Goal: Information Seeking & Learning: Learn about a topic

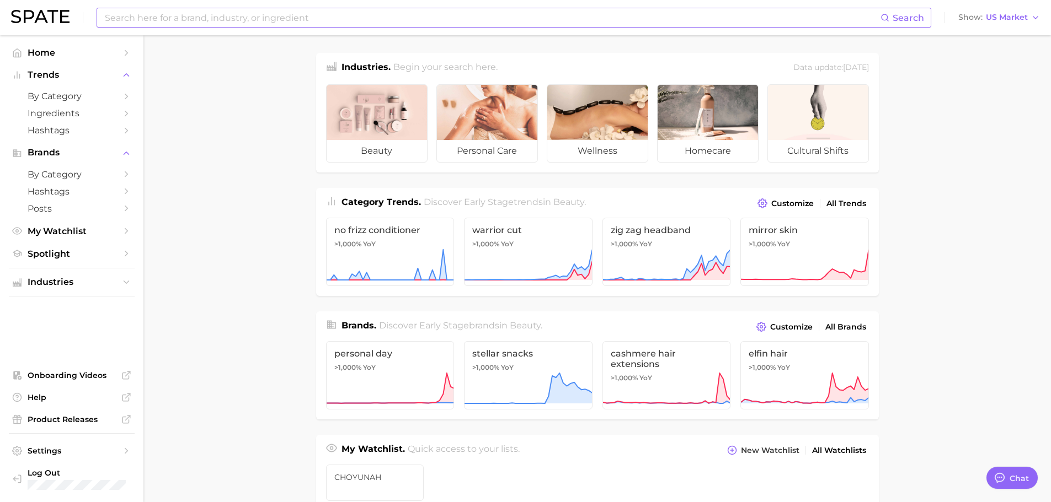
click at [251, 19] on input at bounding box center [492, 17] width 776 height 19
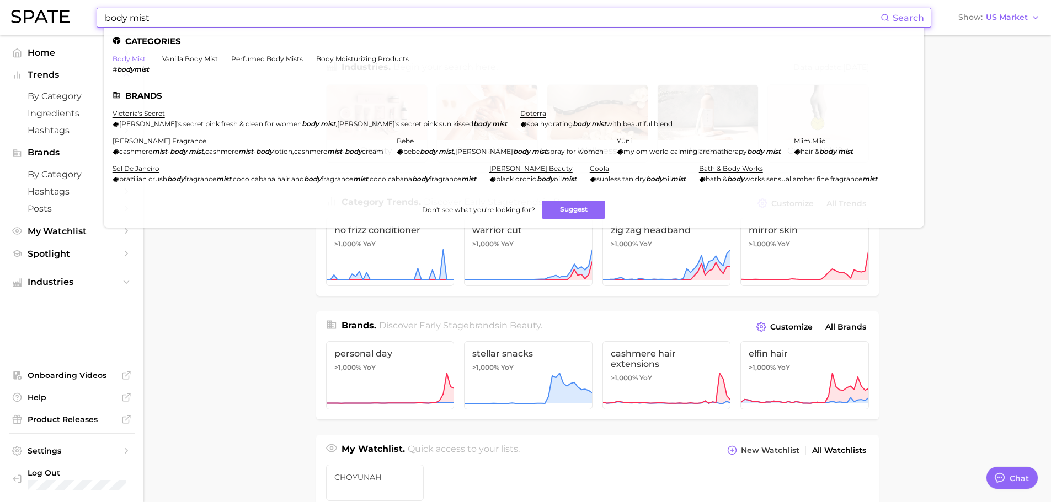
type input "body mist"
click at [138, 57] on link "body mist" at bounding box center [128, 59] width 33 height 8
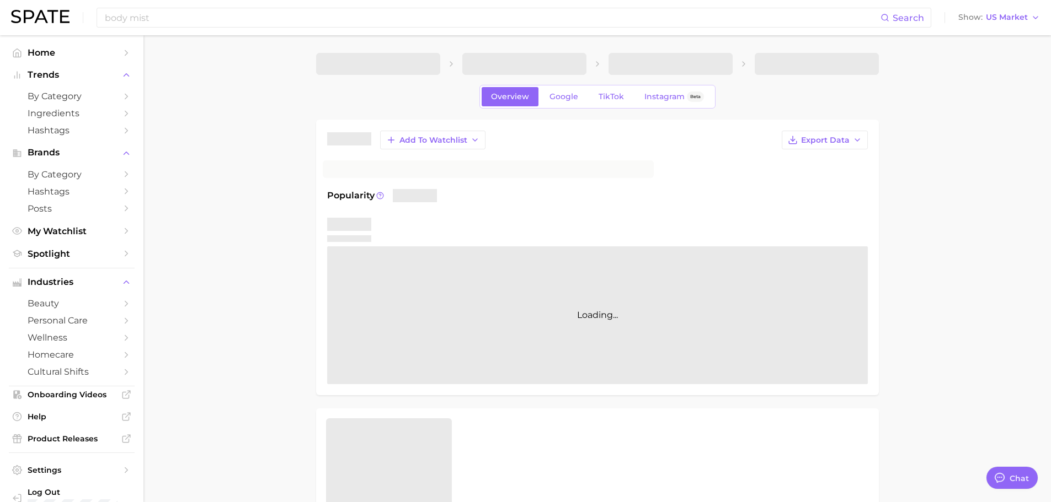
type textarea "x"
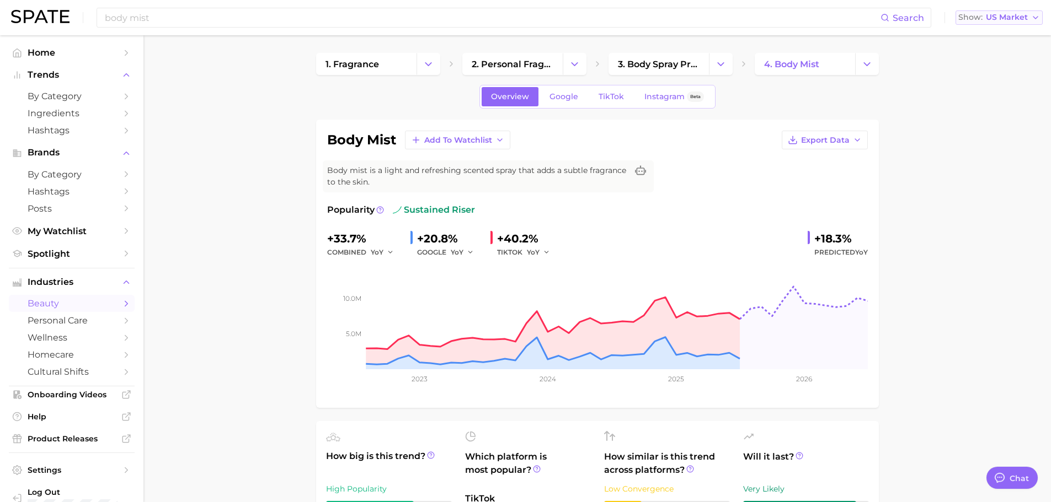
click at [1008, 20] on span "US Market" at bounding box center [1006, 17] width 42 height 6
click at [983, 130] on span "Global" at bounding box center [973, 134] width 25 height 9
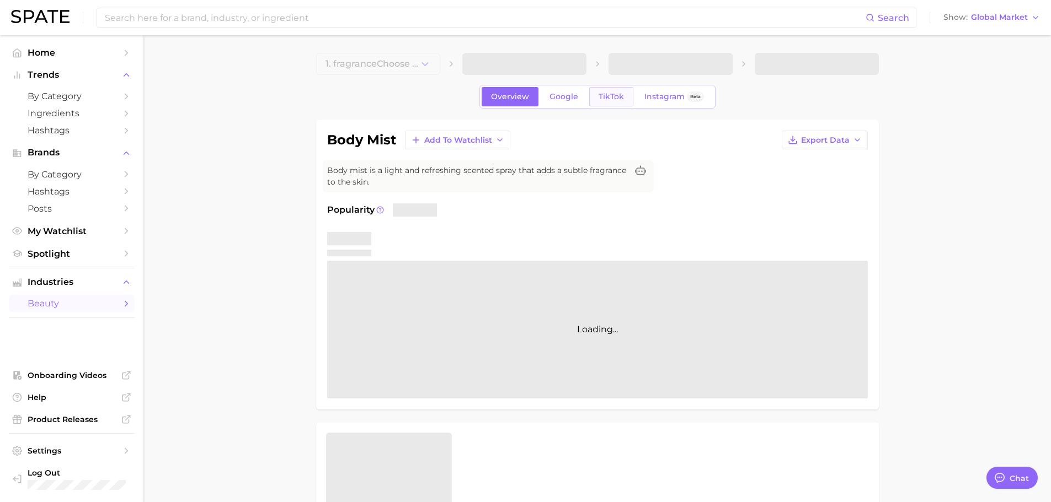
click at [614, 98] on span "TikTok" at bounding box center [610, 96] width 25 height 9
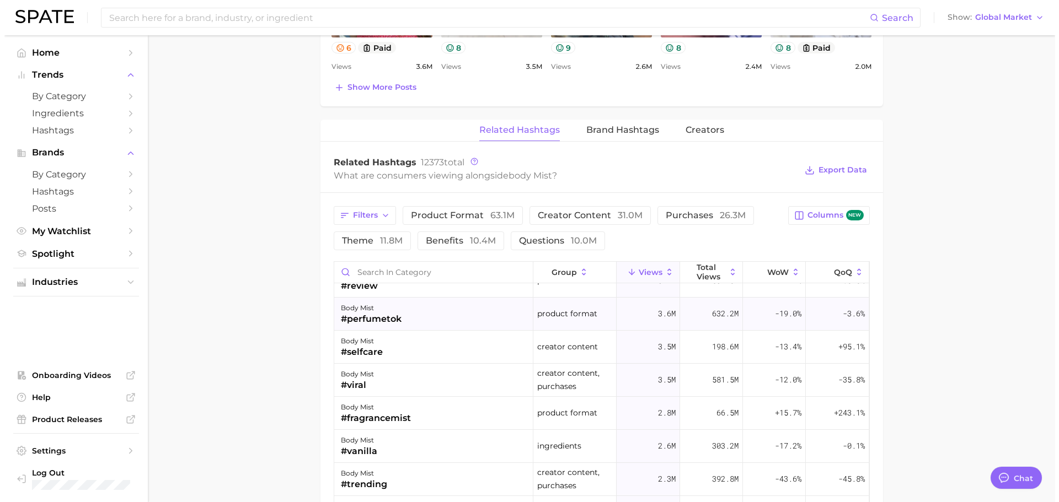
scroll to position [55, 0]
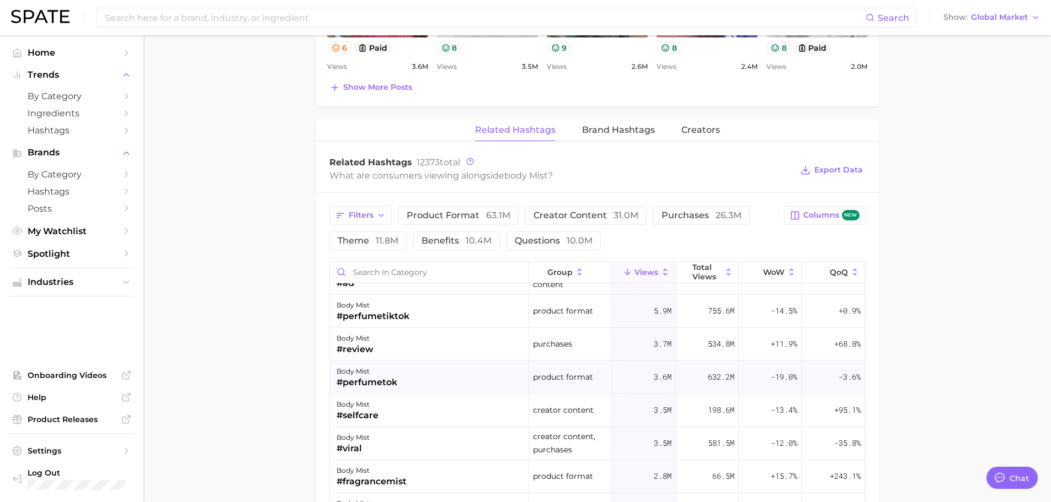
click at [387, 383] on div "#perfumetok" at bounding box center [366, 382] width 61 height 13
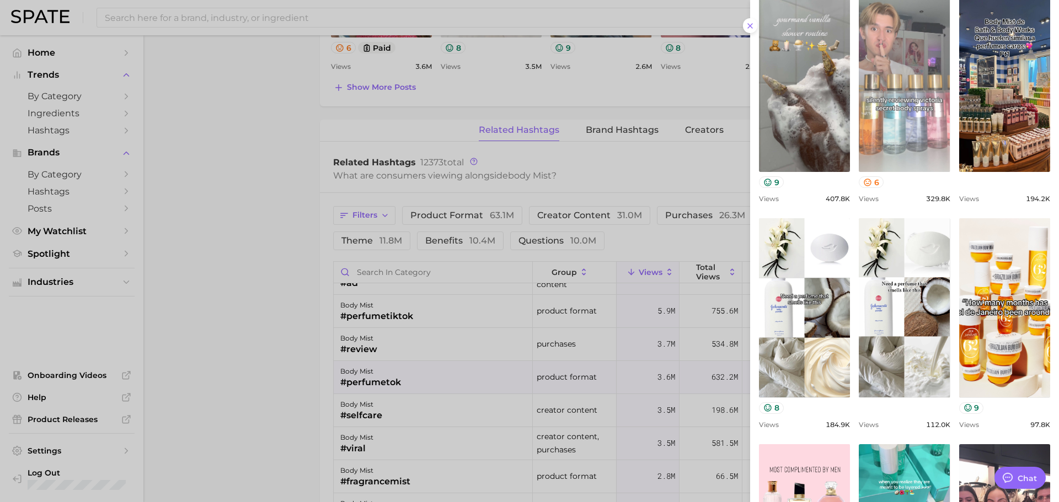
scroll to position [0, 0]
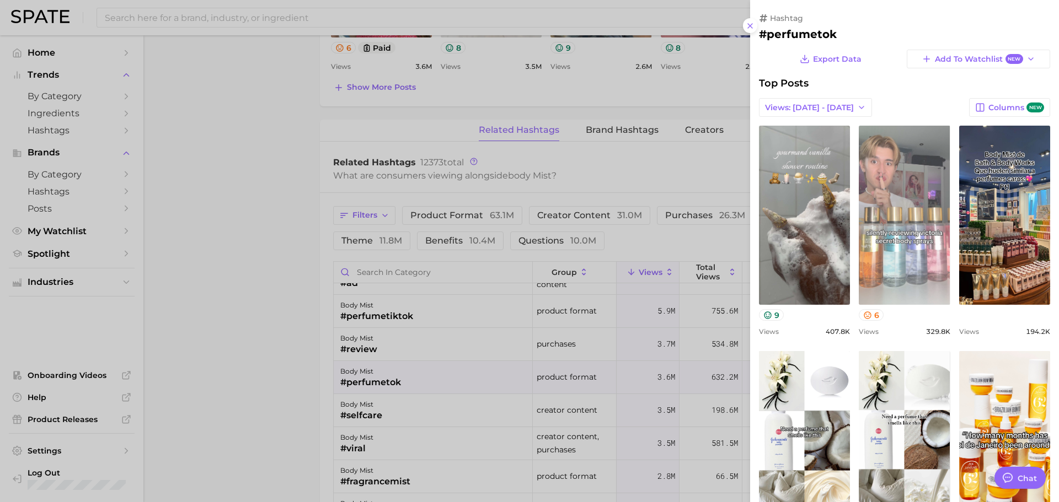
click at [908, 218] on link "view post on TikTok" at bounding box center [904, 215] width 91 height 179
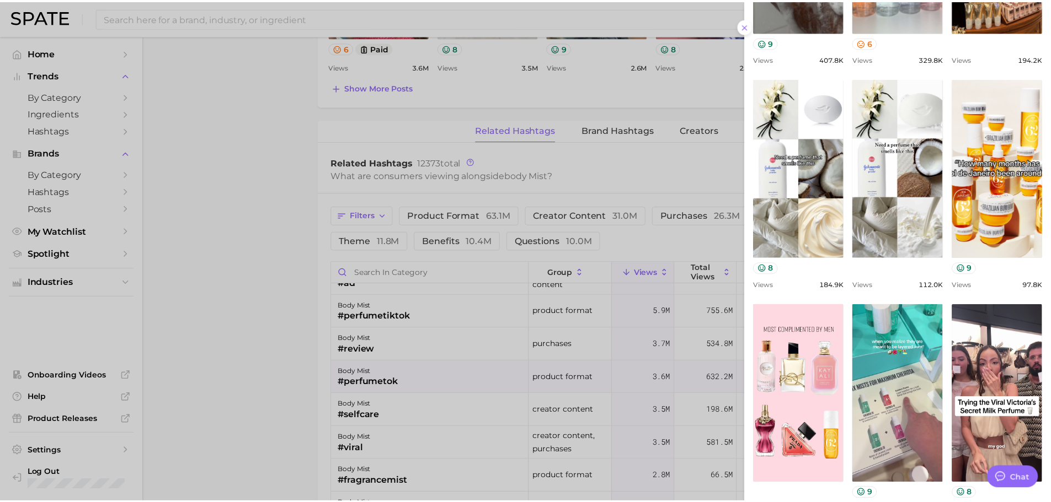
scroll to position [276, 0]
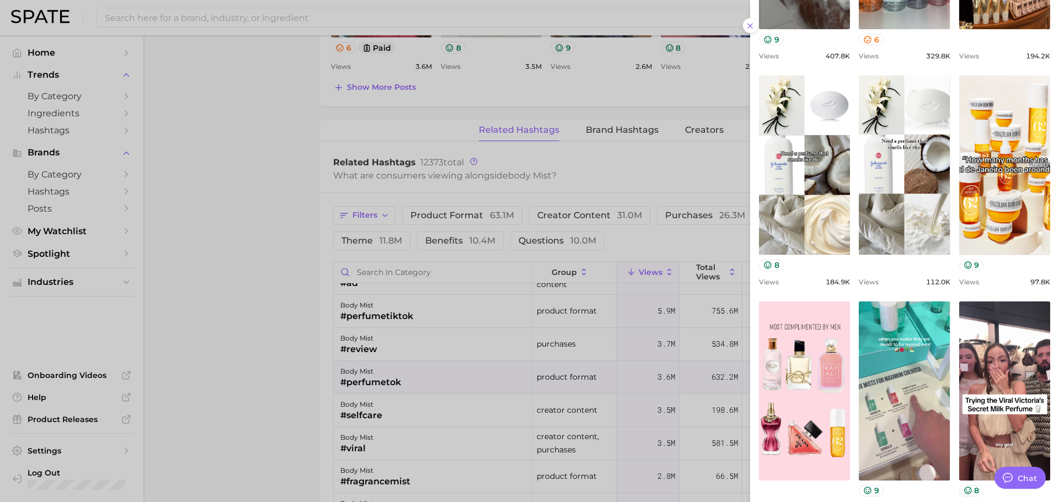
click at [546, 248] on div at bounding box center [529, 251] width 1059 height 502
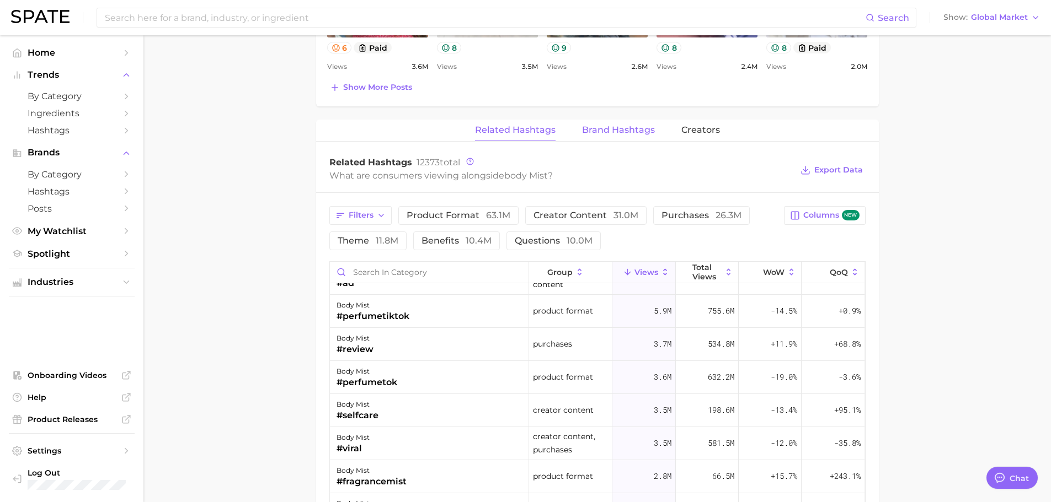
click at [634, 136] on button "Brand Hashtags" at bounding box center [618, 131] width 73 height 22
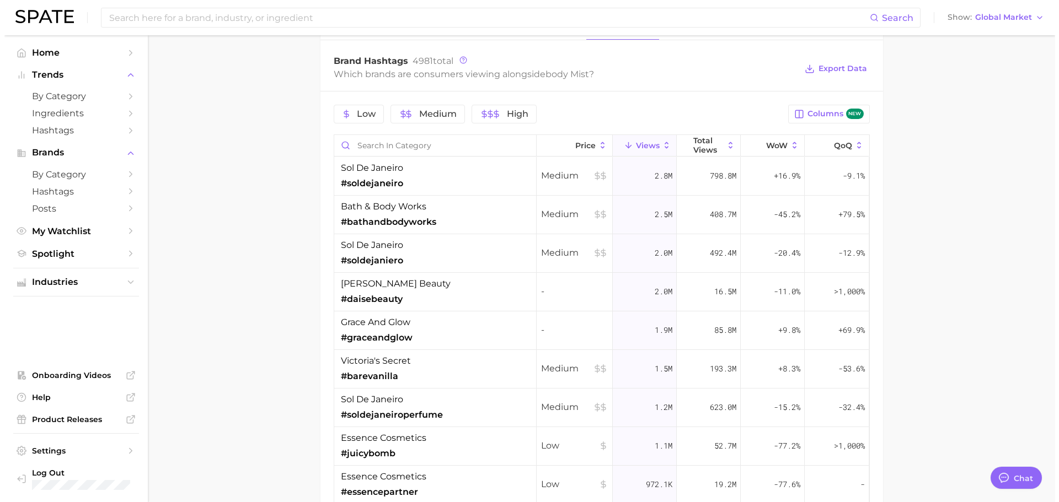
scroll to position [882, 0]
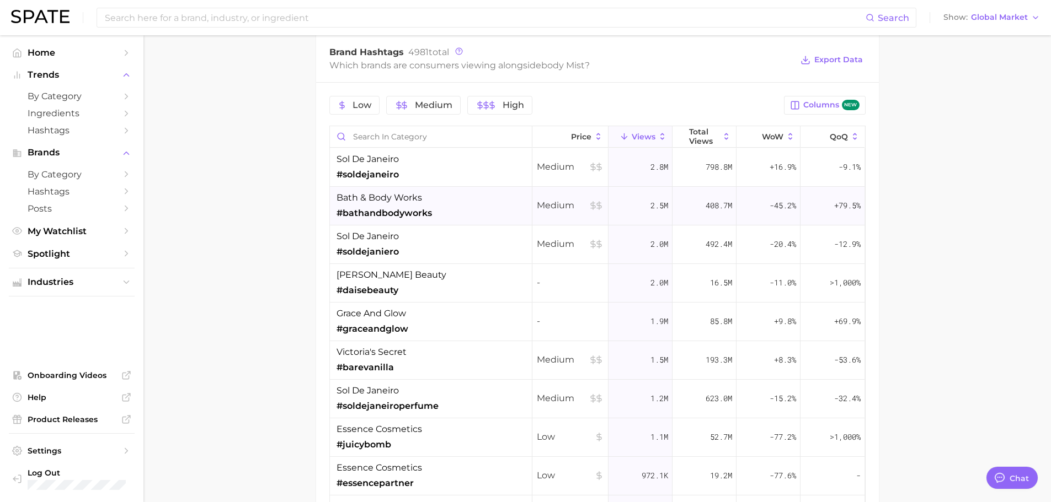
click at [415, 214] on span "#bathandbodyworks" at bounding box center [383, 213] width 95 height 13
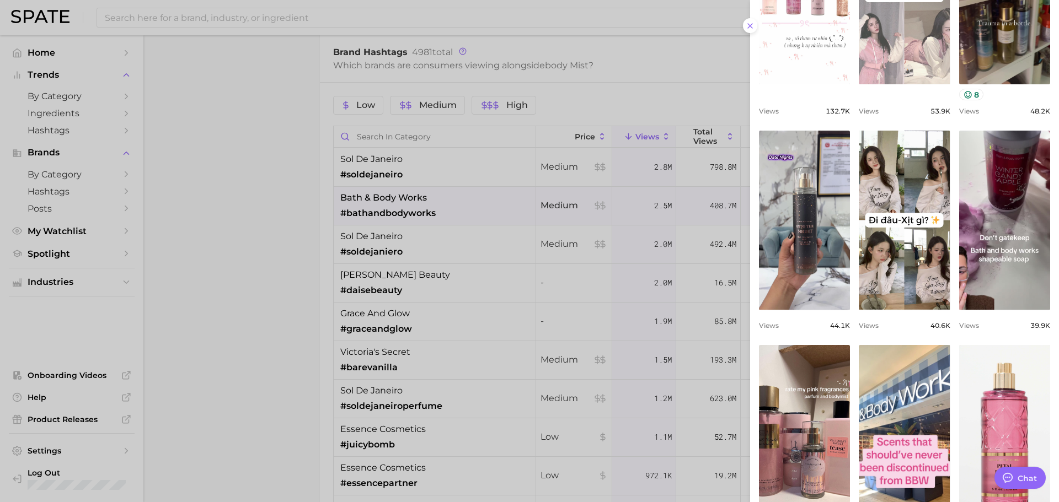
scroll to position [299, 0]
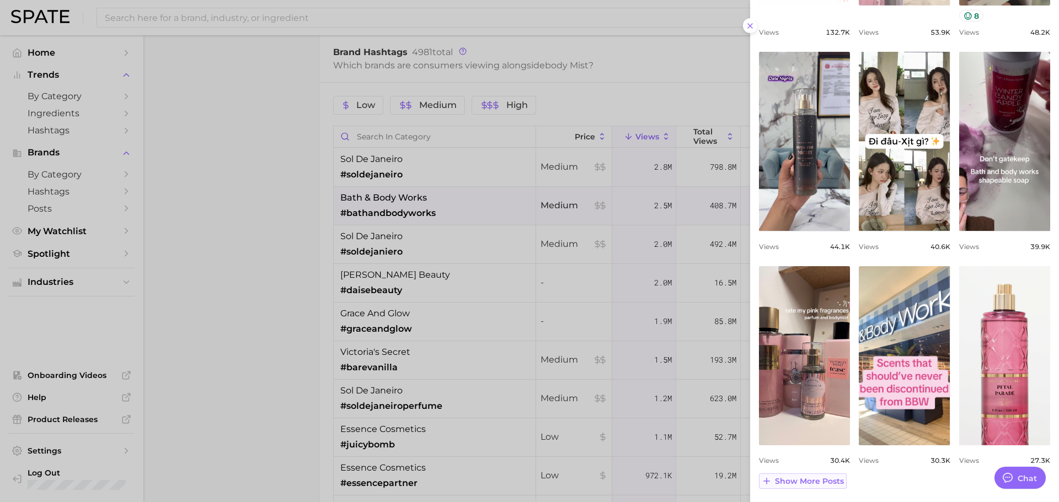
click at [827, 480] on span "Show more posts" at bounding box center [809, 481] width 69 height 9
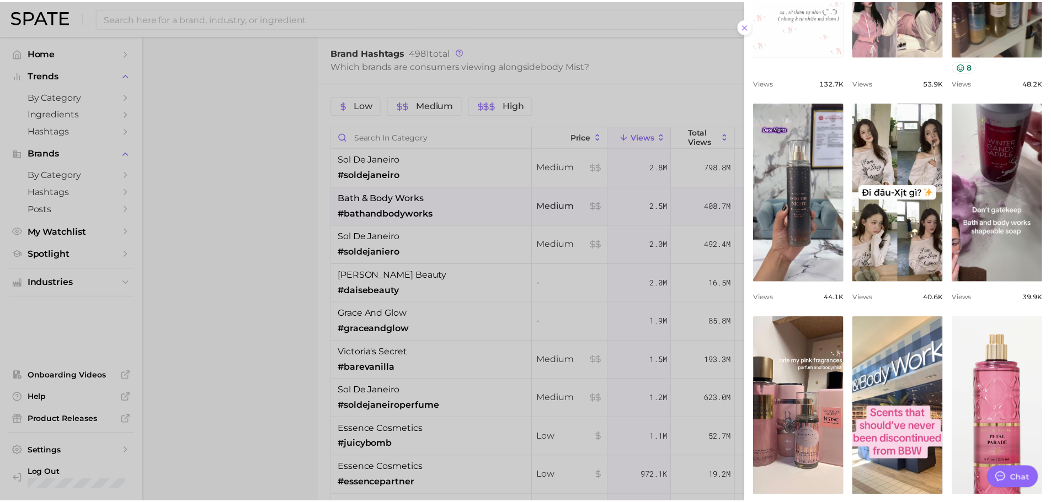
scroll to position [0, 0]
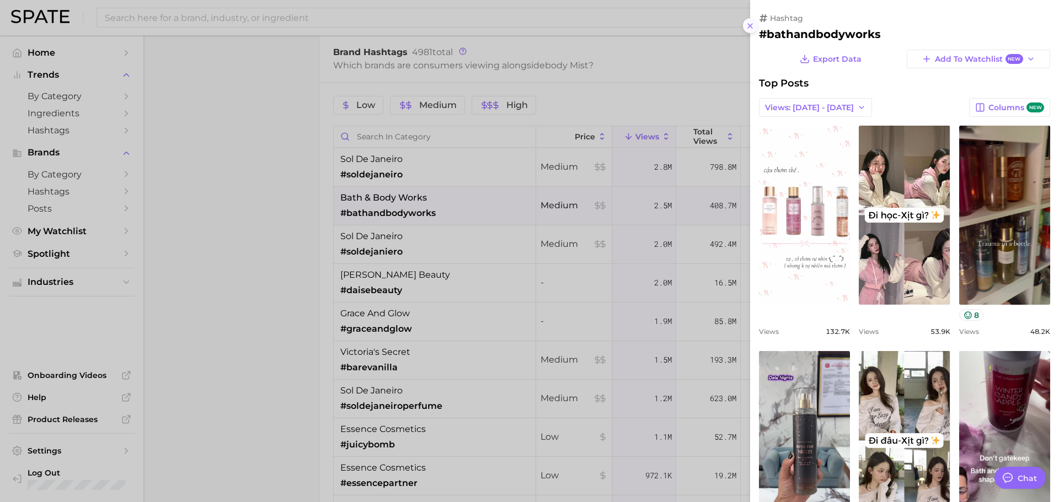
click at [749, 23] on icon at bounding box center [750, 26] width 9 height 9
